Goal: Navigation & Orientation: Find specific page/section

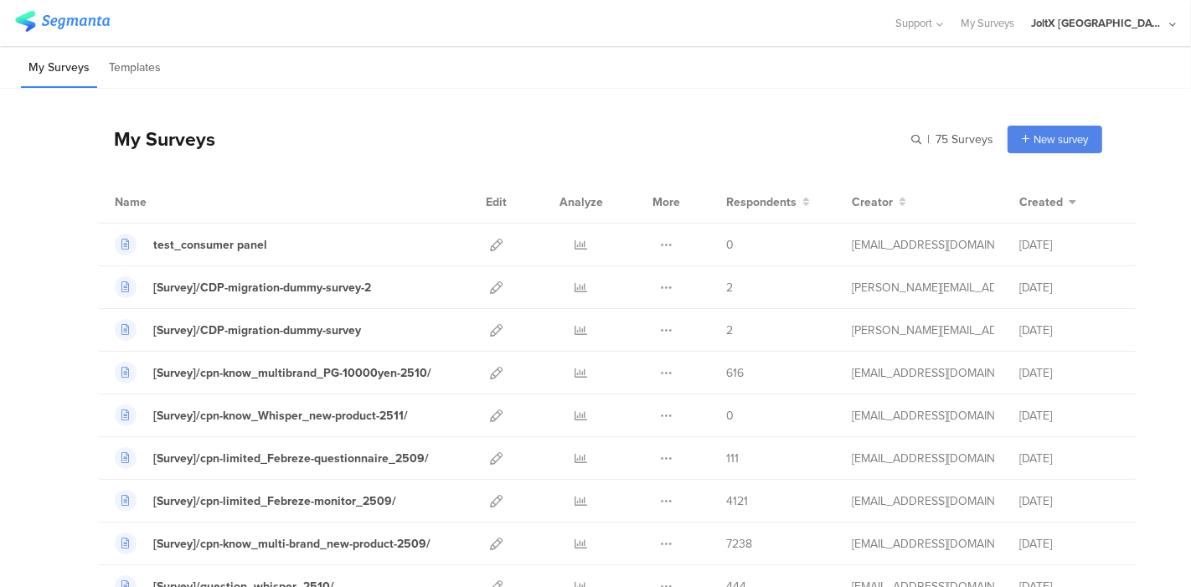
click at [636, 70] on div "My Surveys Templates" at bounding box center [595, 67] width 1191 height 43
click at [529, 63] on div "My Surveys Templates" at bounding box center [595, 67] width 1191 height 43
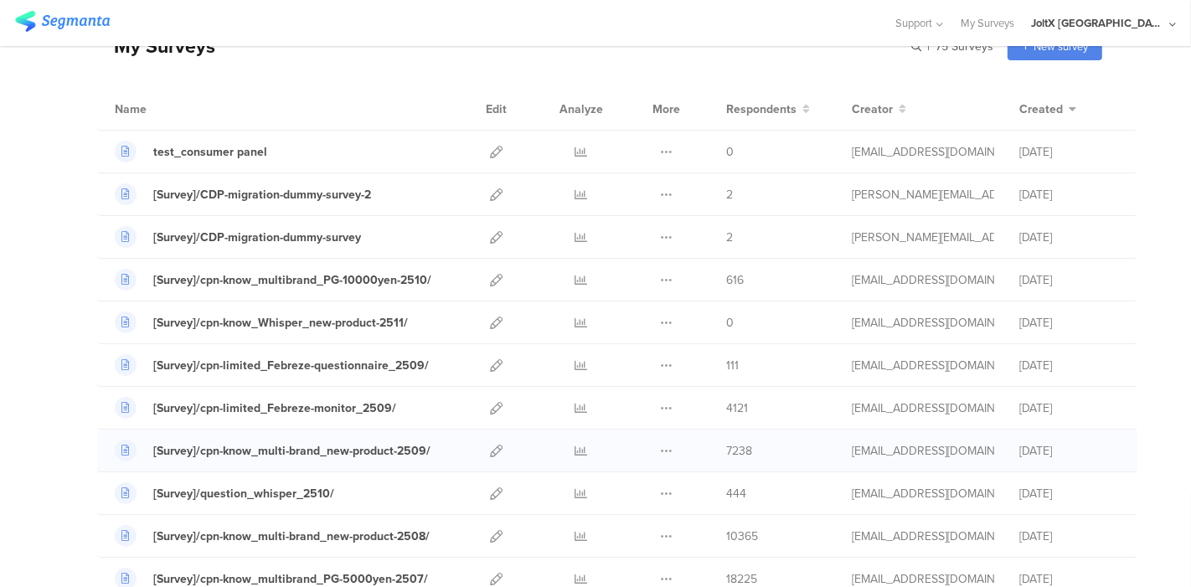
scroll to position [186, 0]
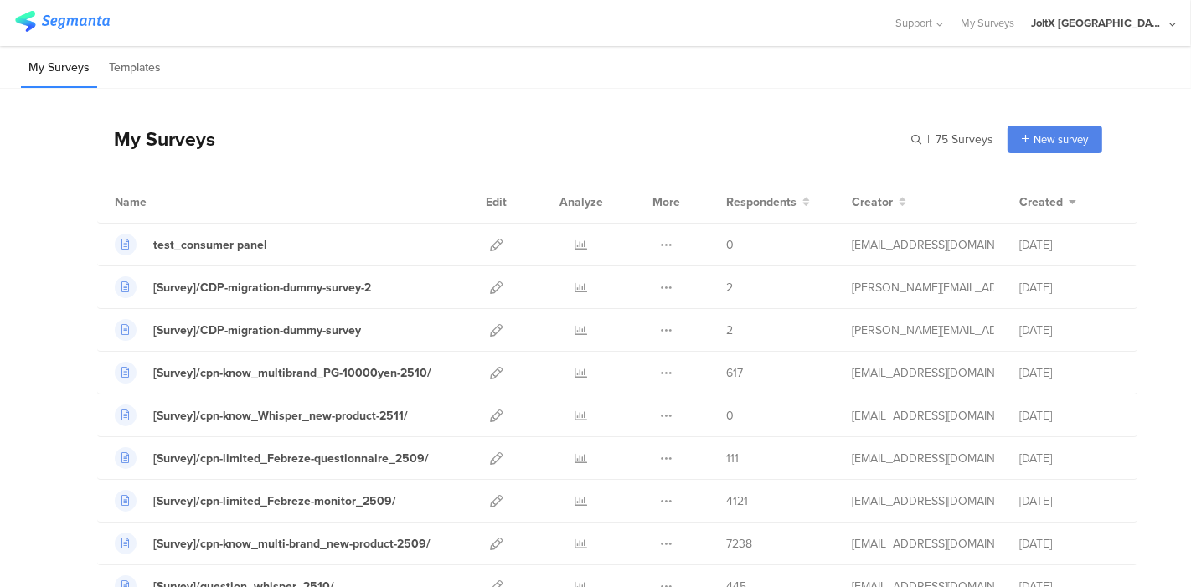
scroll to position [93, 0]
